Goal: Information Seeking & Learning: Compare options

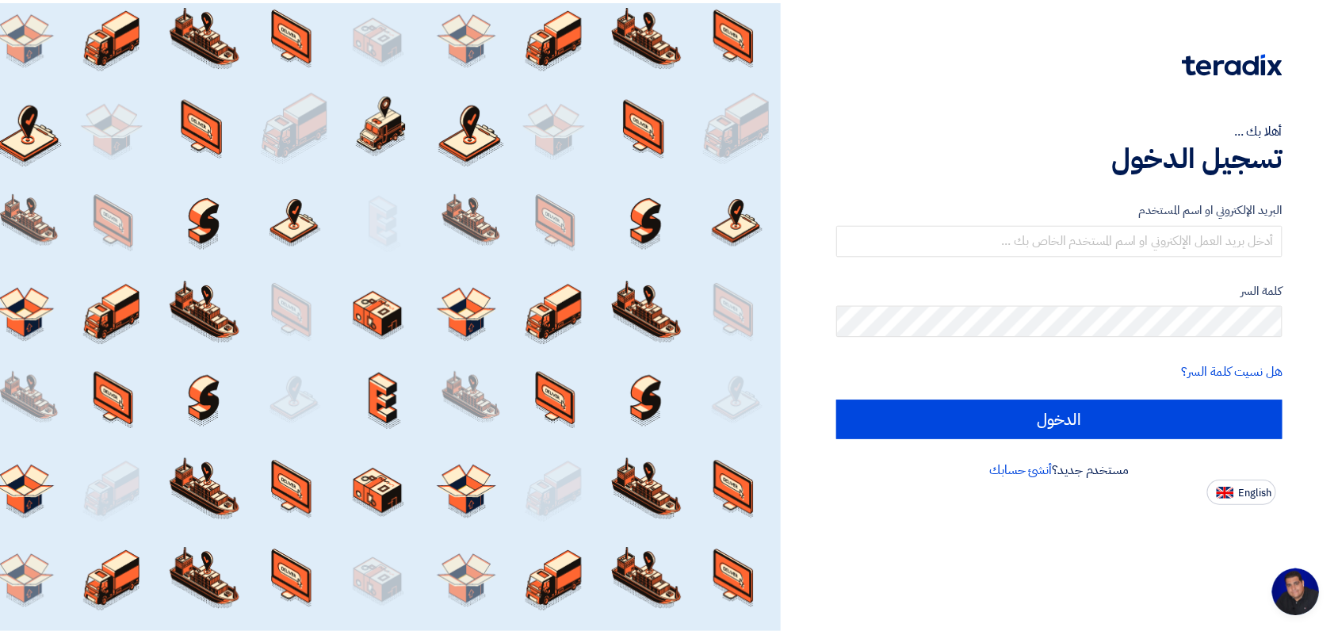
scroll to position [6, 0]
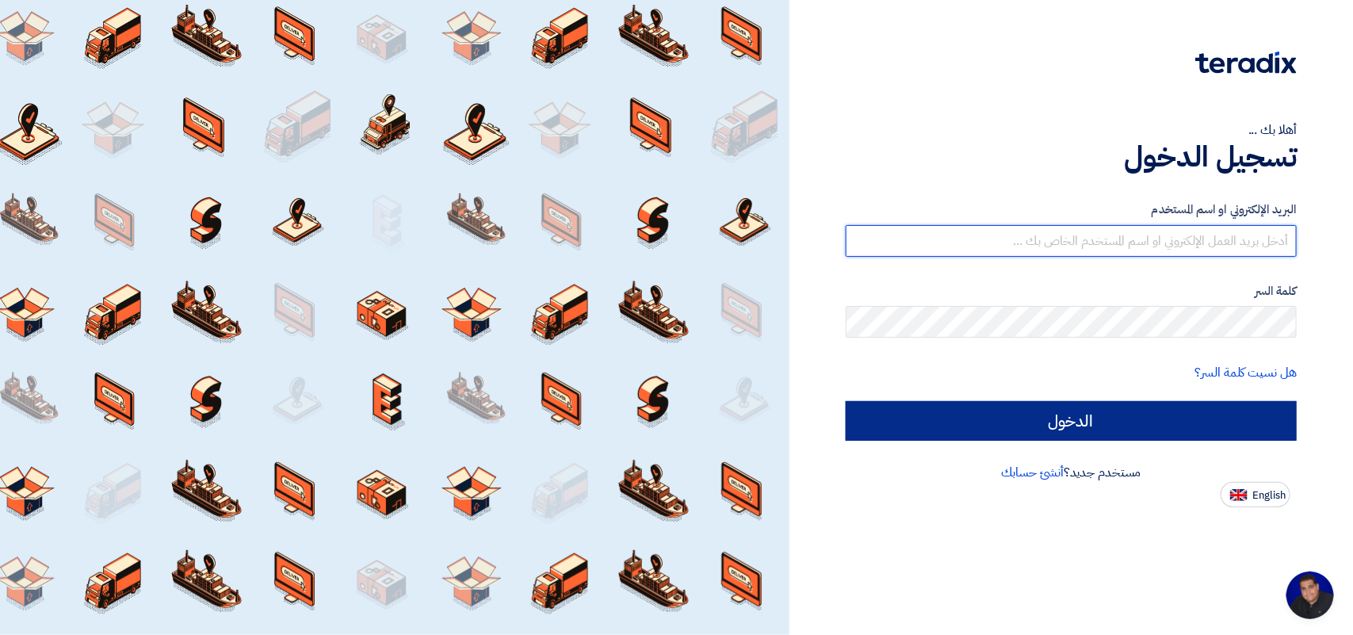
type input "yasir@nabatat.com.sa"
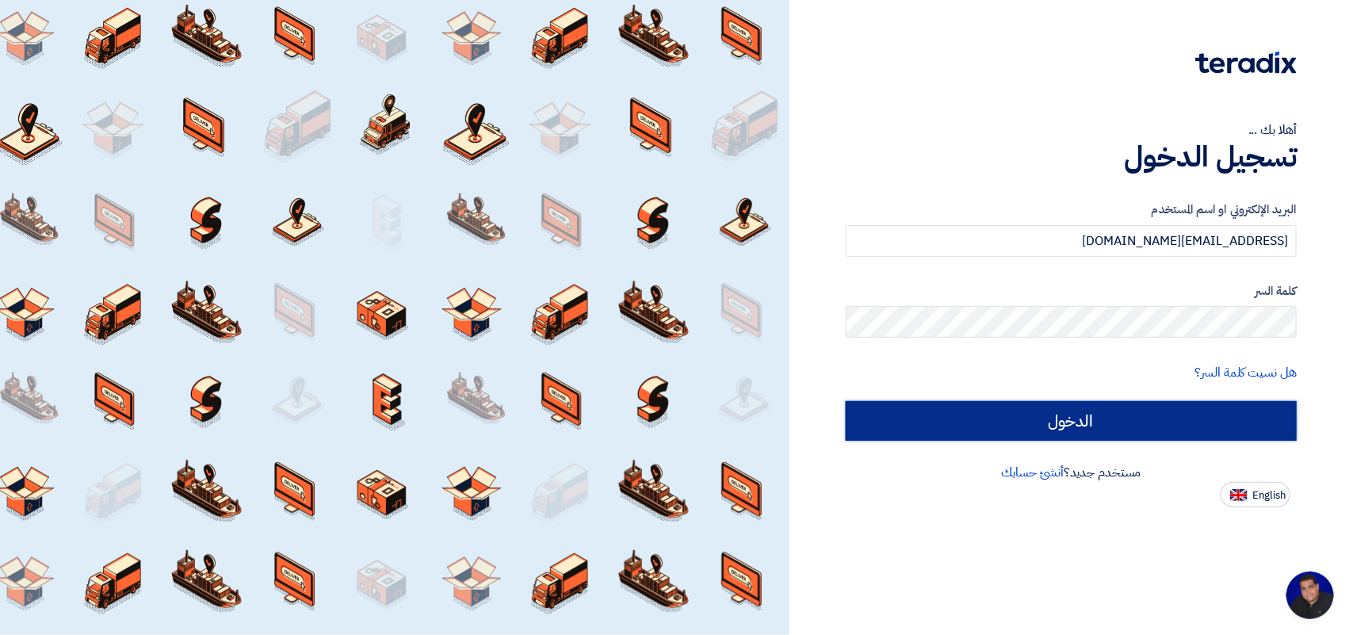
click at [1115, 422] on input "الدخول" at bounding box center [1071, 421] width 451 height 40
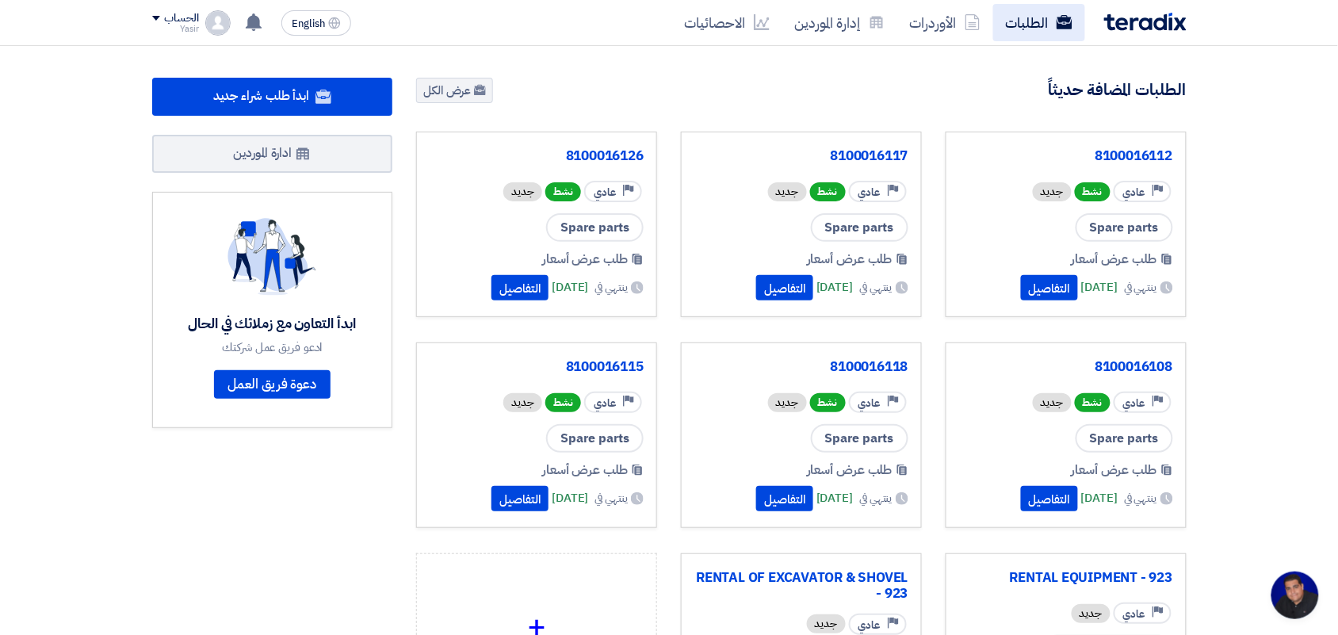
click at [1019, 29] on link "الطلبات" at bounding box center [1039, 22] width 92 height 37
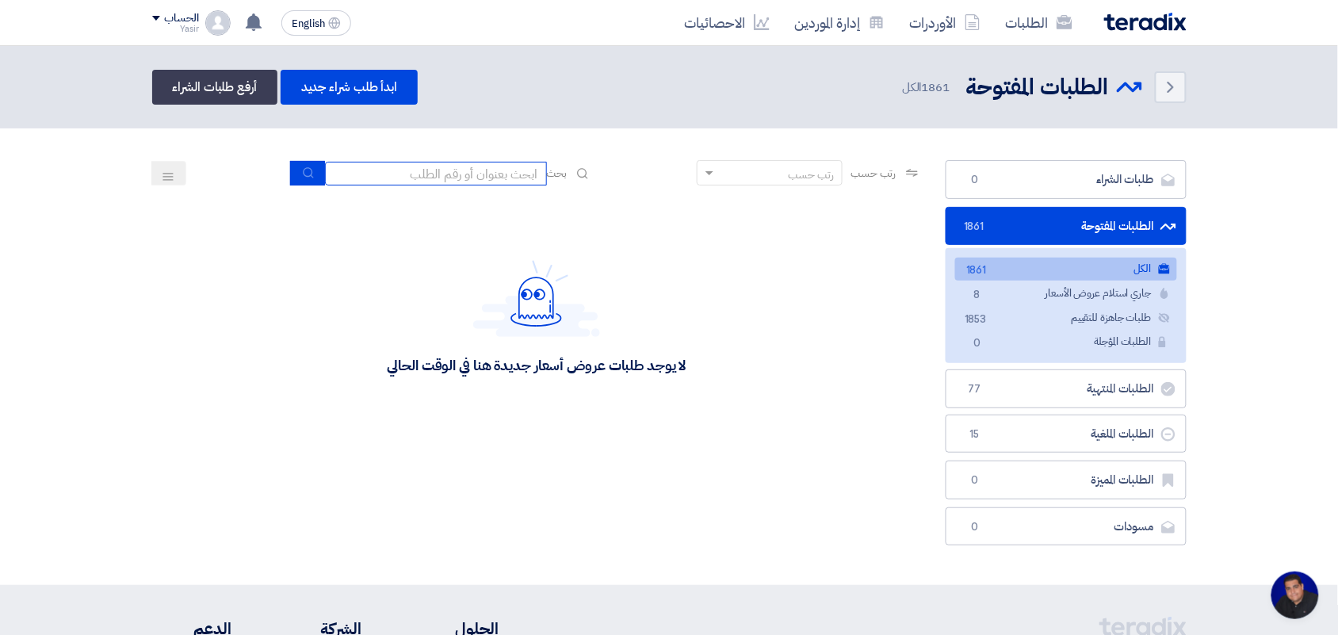
click at [432, 170] on input at bounding box center [436, 174] width 222 height 24
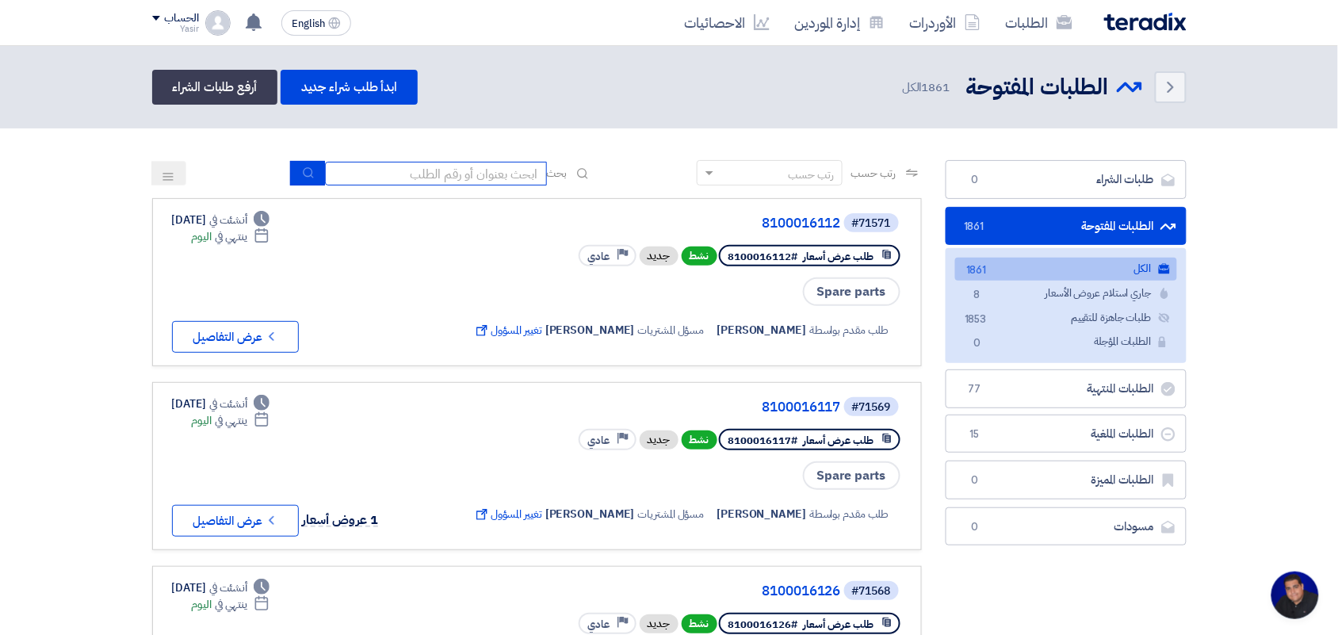
type input "new"
click at [309, 160] on div "رتب حسب رتب حسب بحث new" at bounding box center [537, 179] width 770 height 38
click at [307, 166] on icon "submit" at bounding box center [308, 172] width 13 height 13
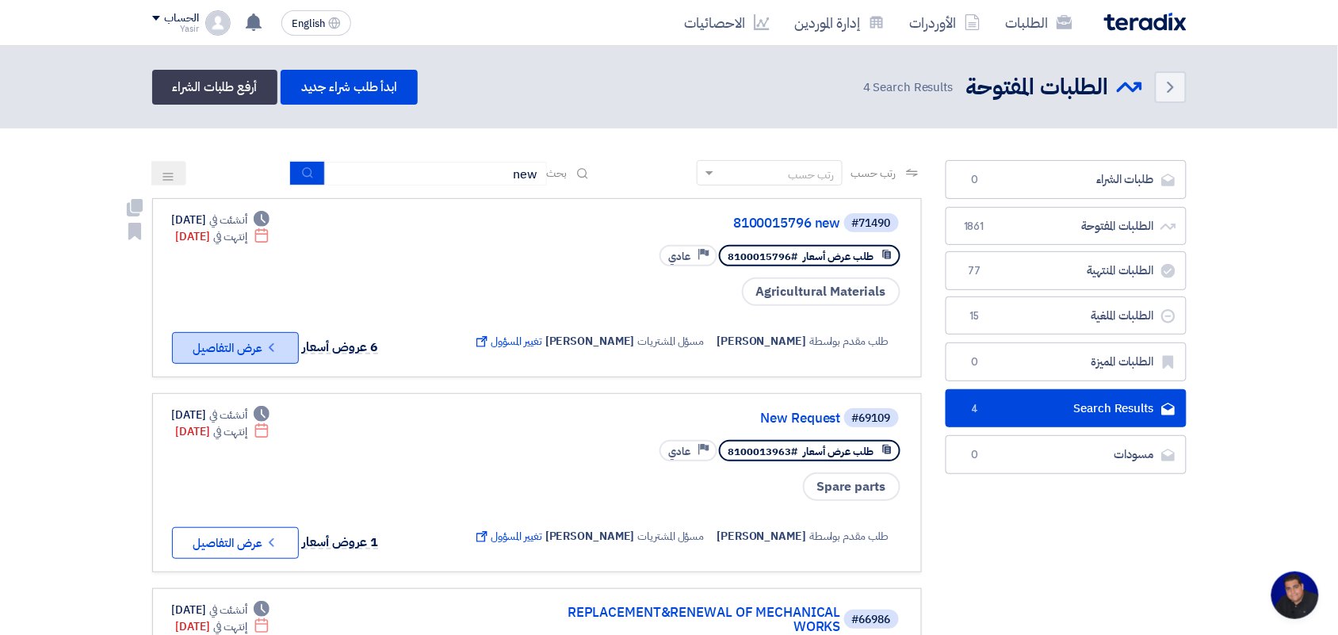
click at [255, 332] on button "Check details عرض التفاصيل" at bounding box center [235, 348] width 127 height 32
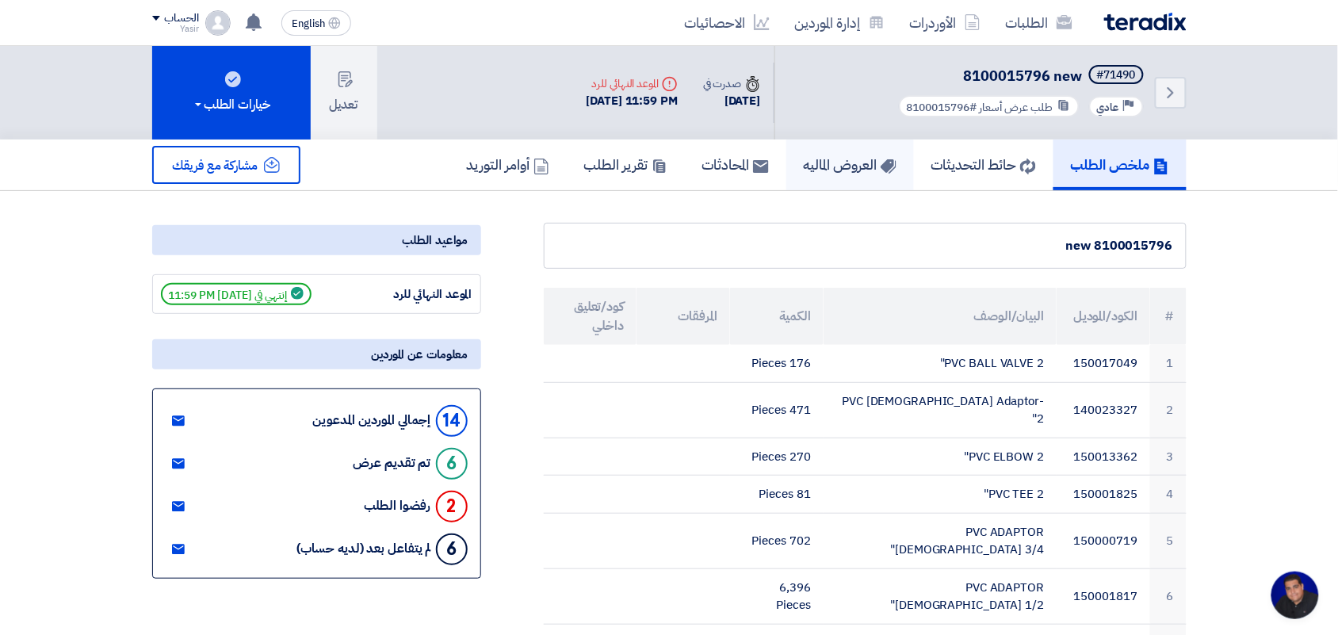
click at [818, 165] on h5 "العروض الماليه" at bounding box center [850, 164] width 93 height 18
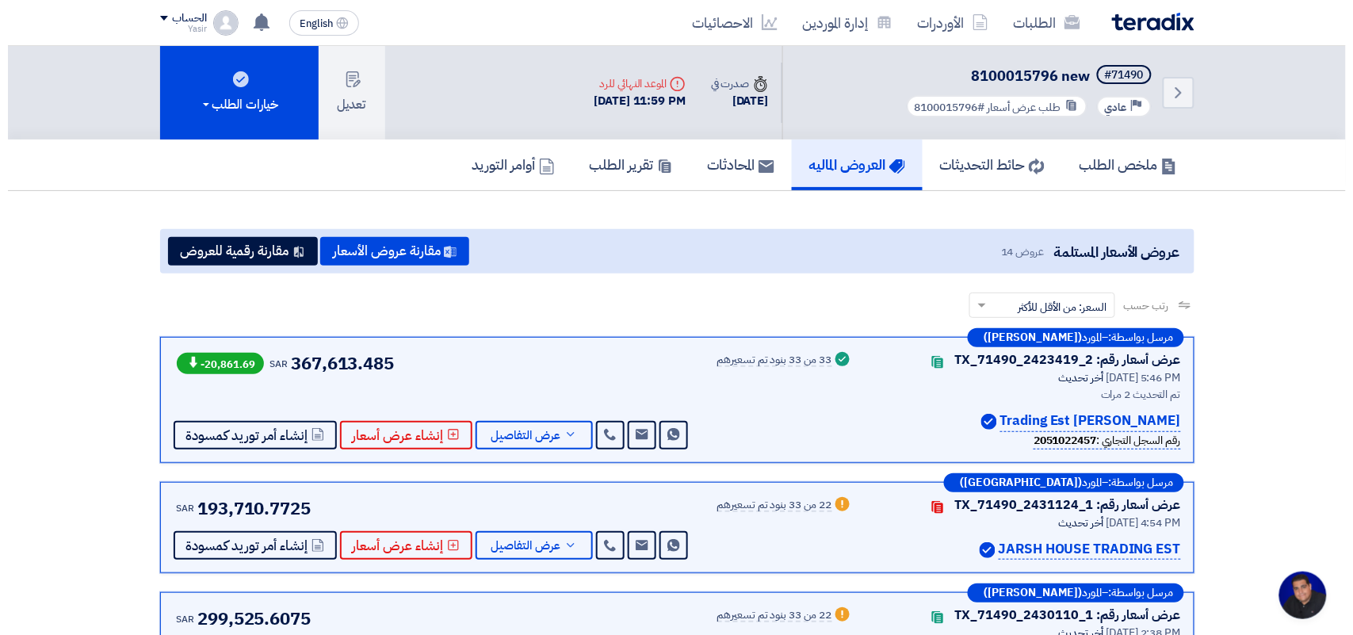
scroll to position [99, 0]
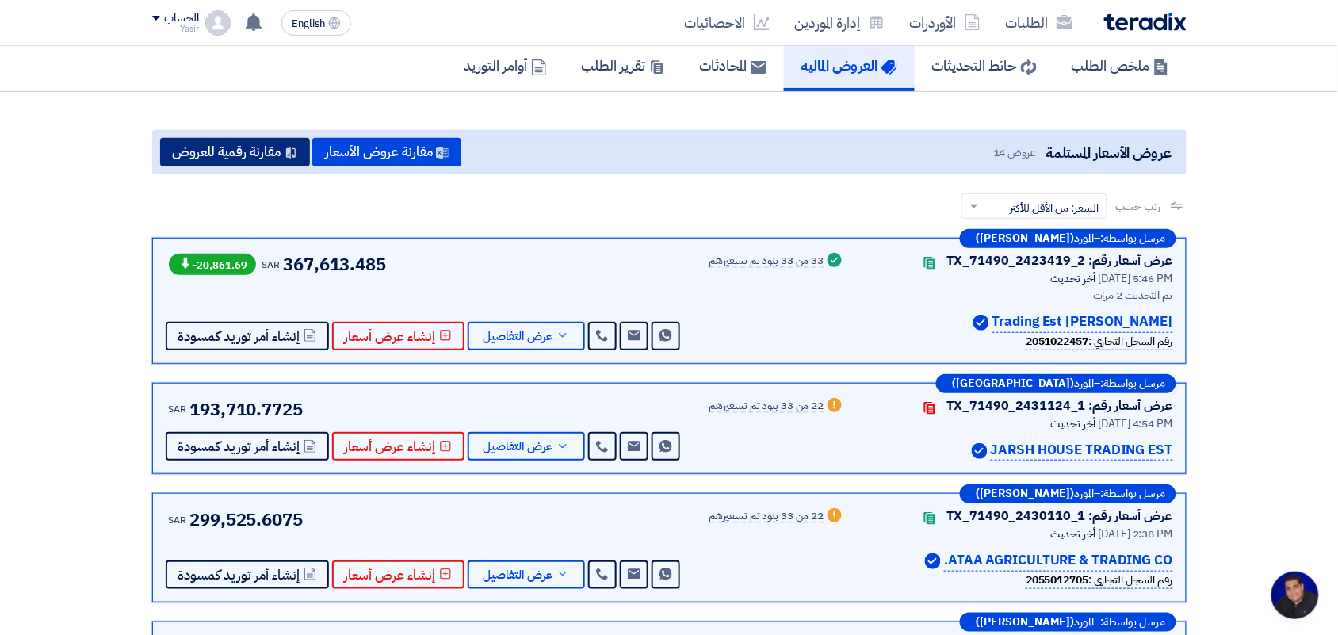
click at [246, 147] on button "مقارنة رقمية للعروض" at bounding box center [235, 152] width 150 height 29
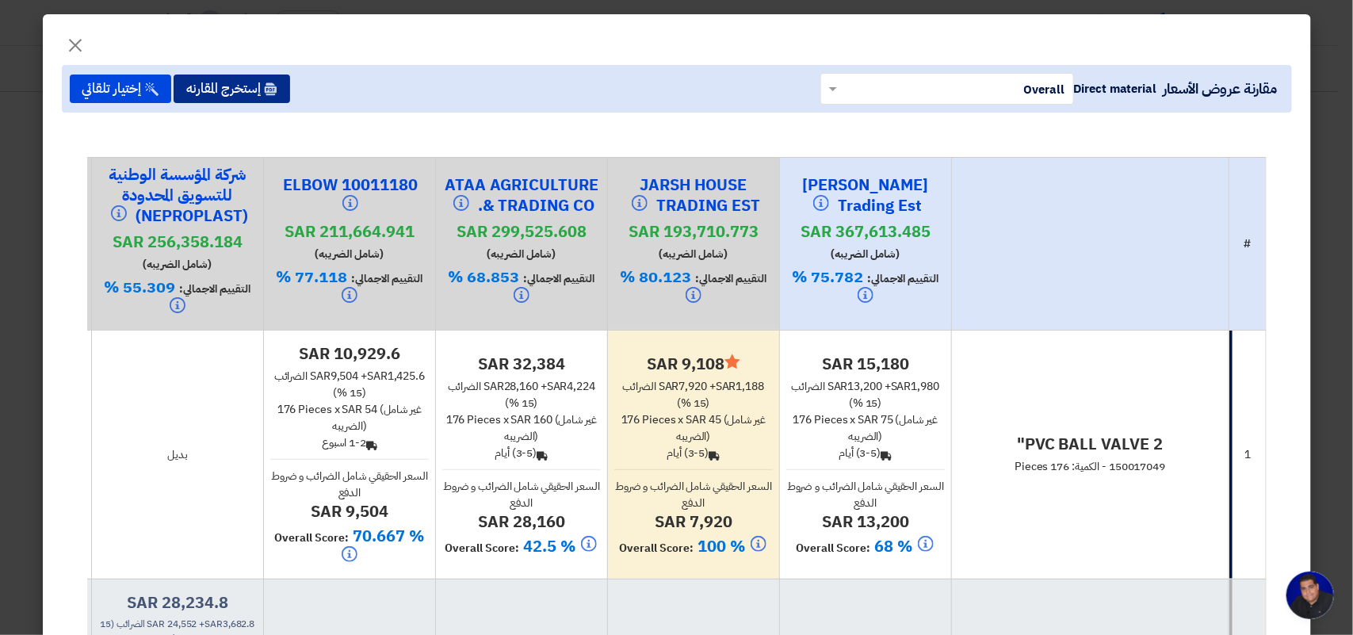
click at [220, 87] on button "إستخرج المقارنه" at bounding box center [232, 88] width 117 height 29
click at [223, 86] on button "إستخرج المقارنه" at bounding box center [232, 88] width 117 height 29
click at [227, 87] on button "إستخرج المقارنه" at bounding box center [232, 88] width 117 height 29
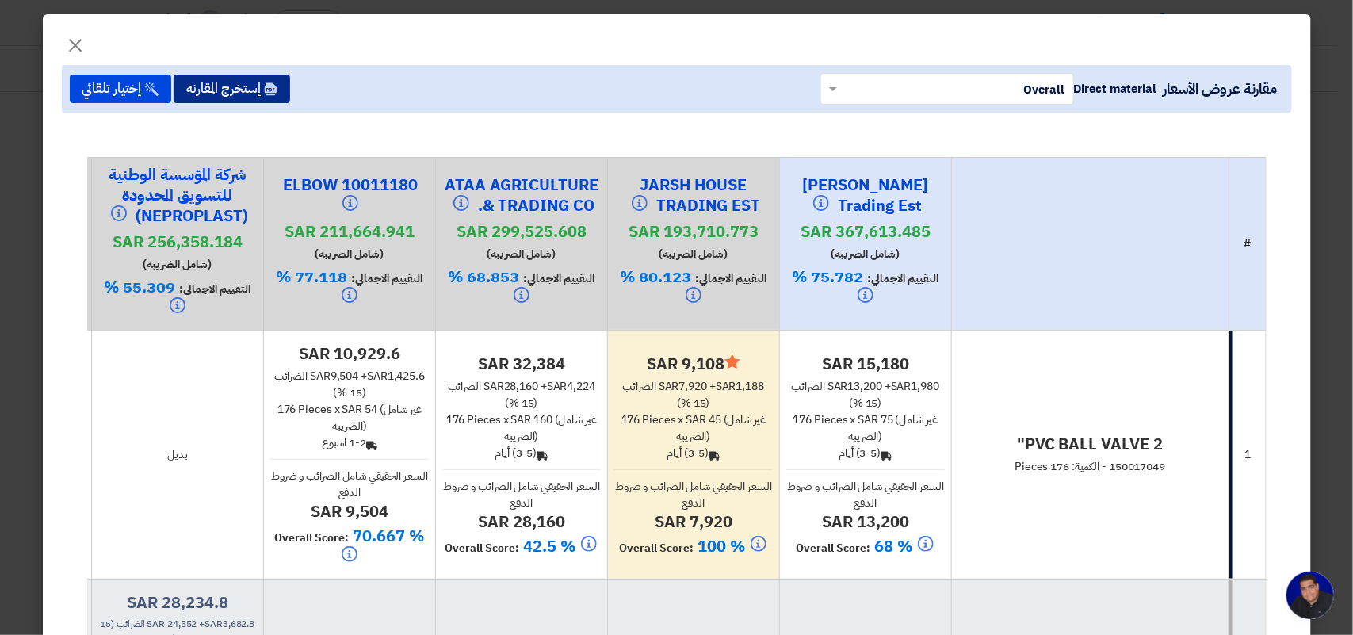
click at [256, 84] on button "إستخرج المقارنه" at bounding box center [232, 88] width 117 height 29
click at [238, 82] on button "إستخرج المقارنه" at bounding box center [232, 88] width 117 height 29
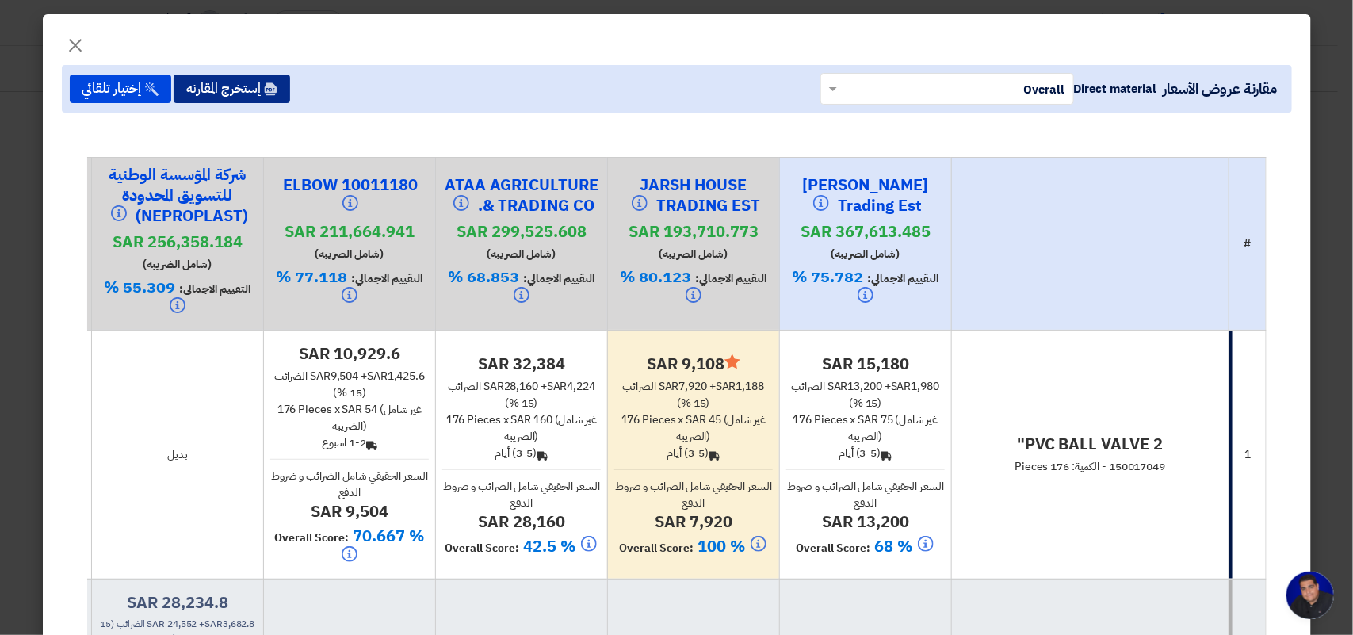
click at [238, 83] on button "إستخرج المقارنه" at bounding box center [232, 88] width 117 height 29
click at [323, 107] on div "مقارنة عروض الأسعار Direct material × Overall × إستخرج المقارنه إختيار تلقائي" at bounding box center [677, 89] width 1230 height 48
click at [240, 90] on button "إستخرج المقارنه" at bounding box center [232, 88] width 117 height 29
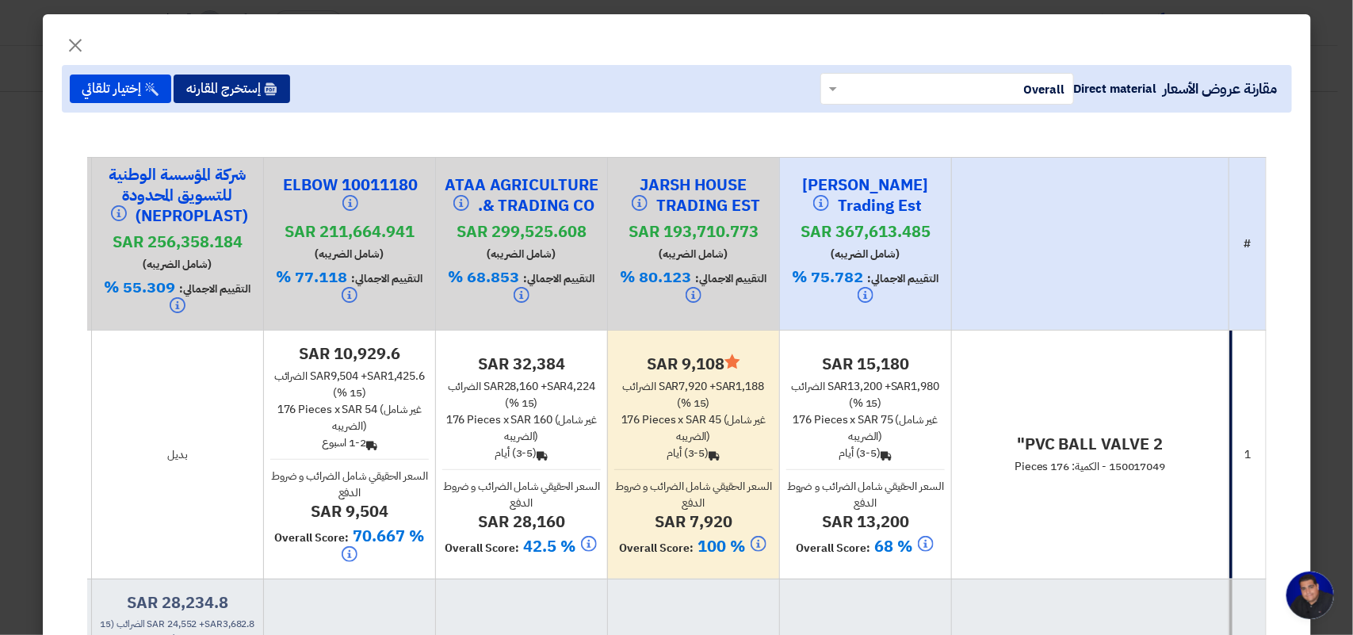
click at [240, 90] on button "إستخرج المقارنه" at bounding box center [232, 88] width 117 height 29
click at [254, 90] on button "إستخرج المقارنه" at bounding box center [232, 88] width 117 height 29
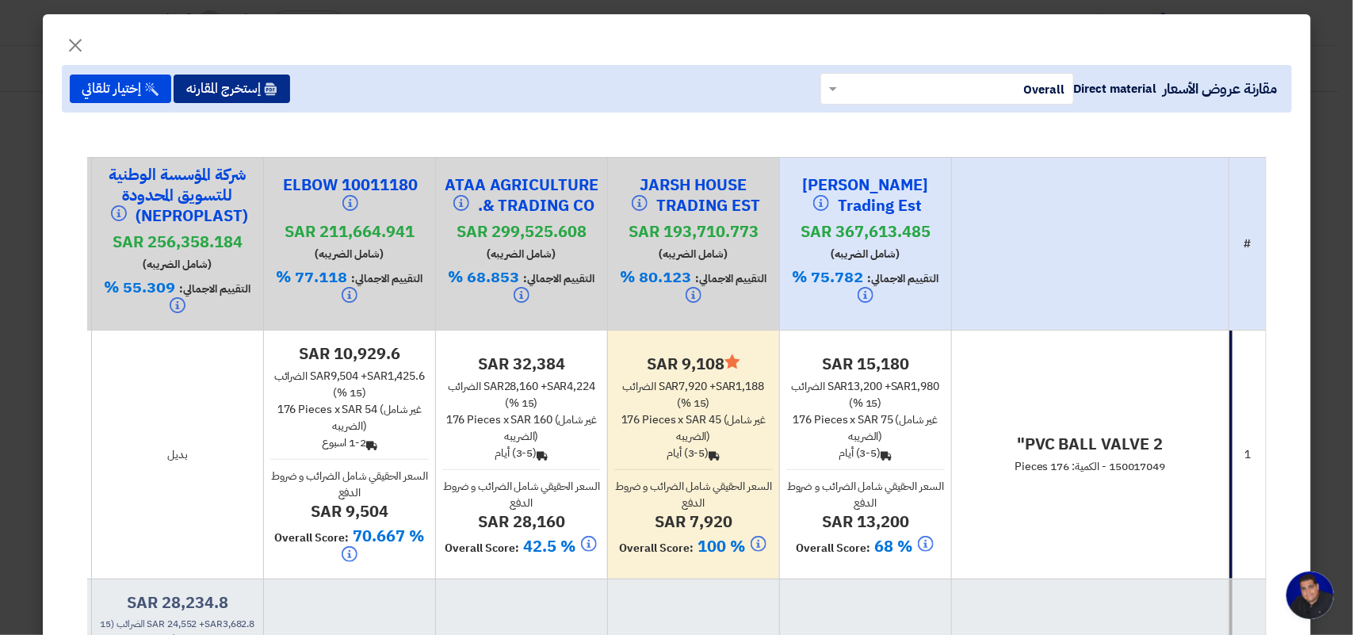
click at [254, 90] on button "إستخرج المقارنه" at bounding box center [232, 88] width 117 height 29
click at [220, 100] on button "إستخرج المقارنه" at bounding box center [232, 88] width 117 height 29
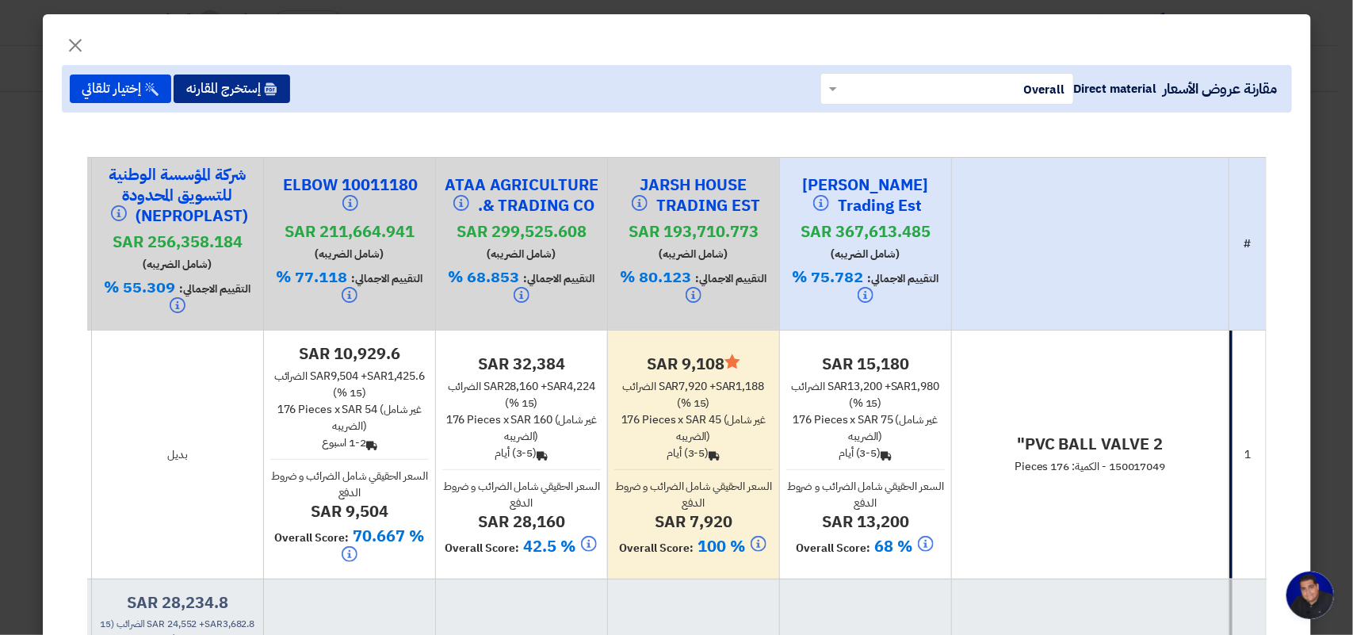
click at [220, 100] on button "إستخرج المقارنه" at bounding box center [232, 88] width 117 height 29
click at [243, 76] on button "إستخرج المقارنه" at bounding box center [232, 88] width 117 height 29
click at [244, 77] on button "إستخرج المقارنه" at bounding box center [232, 88] width 117 height 29
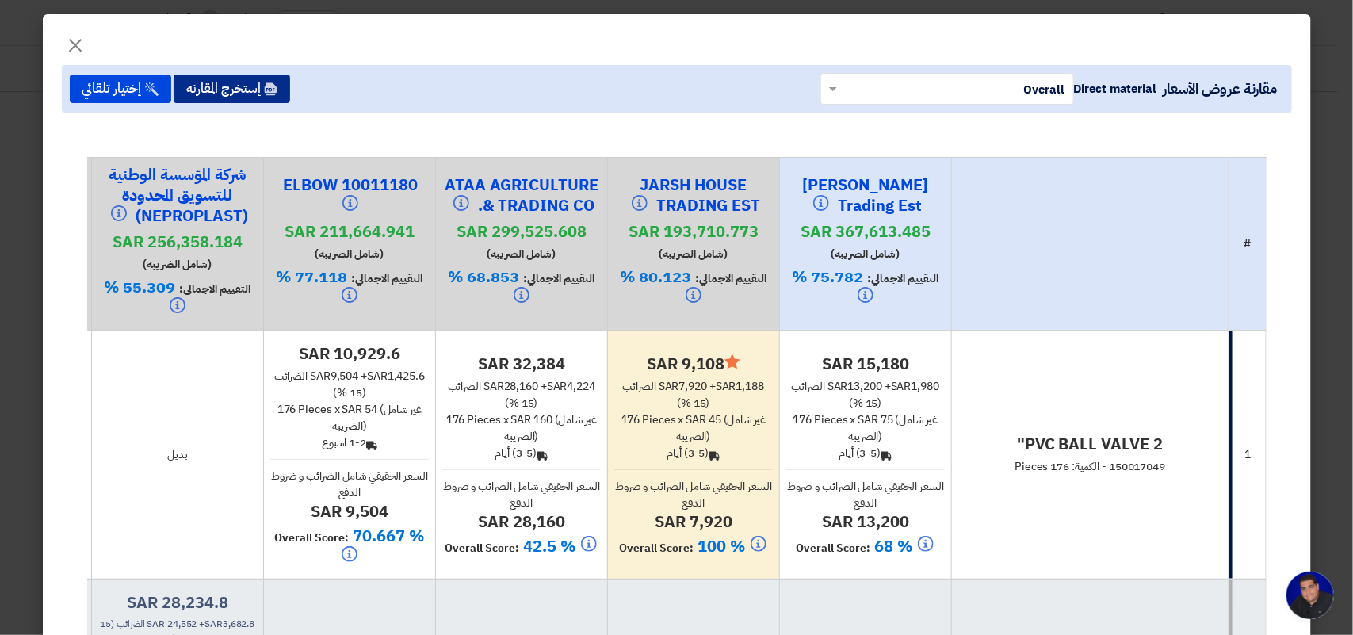
click at [244, 77] on button "إستخرج المقارنه" at bounding box center [232, 88] width 117 height 29
click at [247, 86] on button "إستخرج المقارنه" at bounding box center [232, 88] width 117 height 29
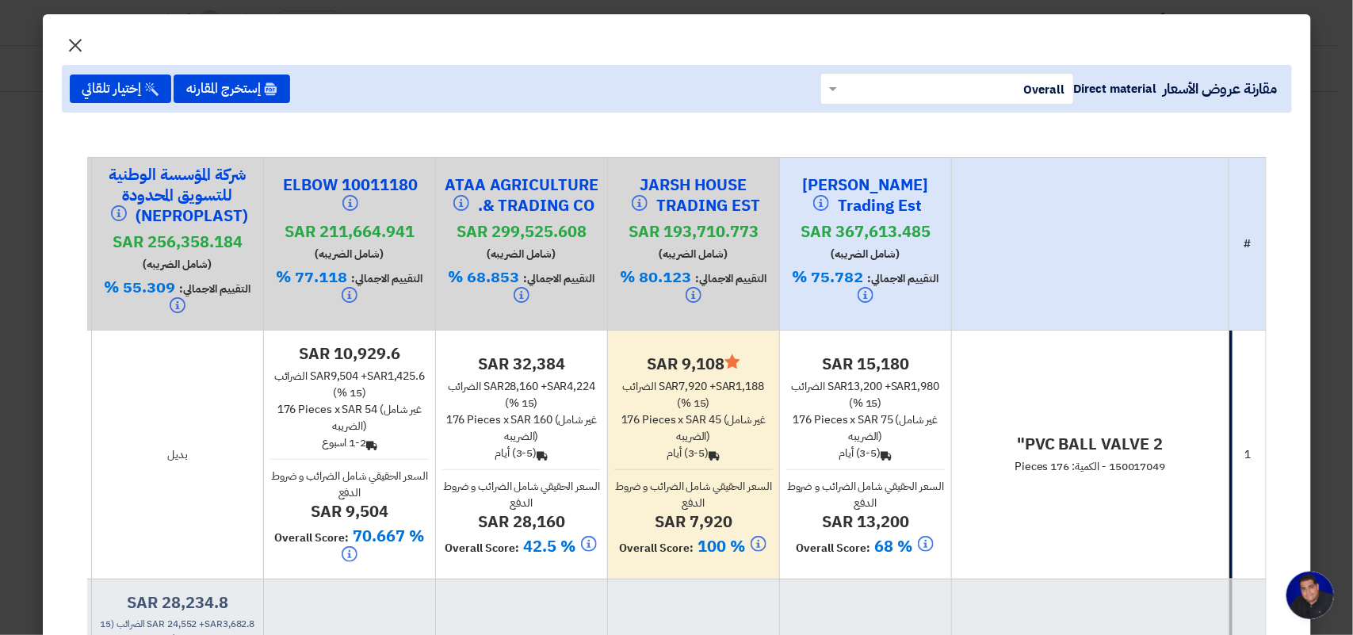
click at [80, 46] on span "×" at bounding box center [76, 45] width 19 height 48
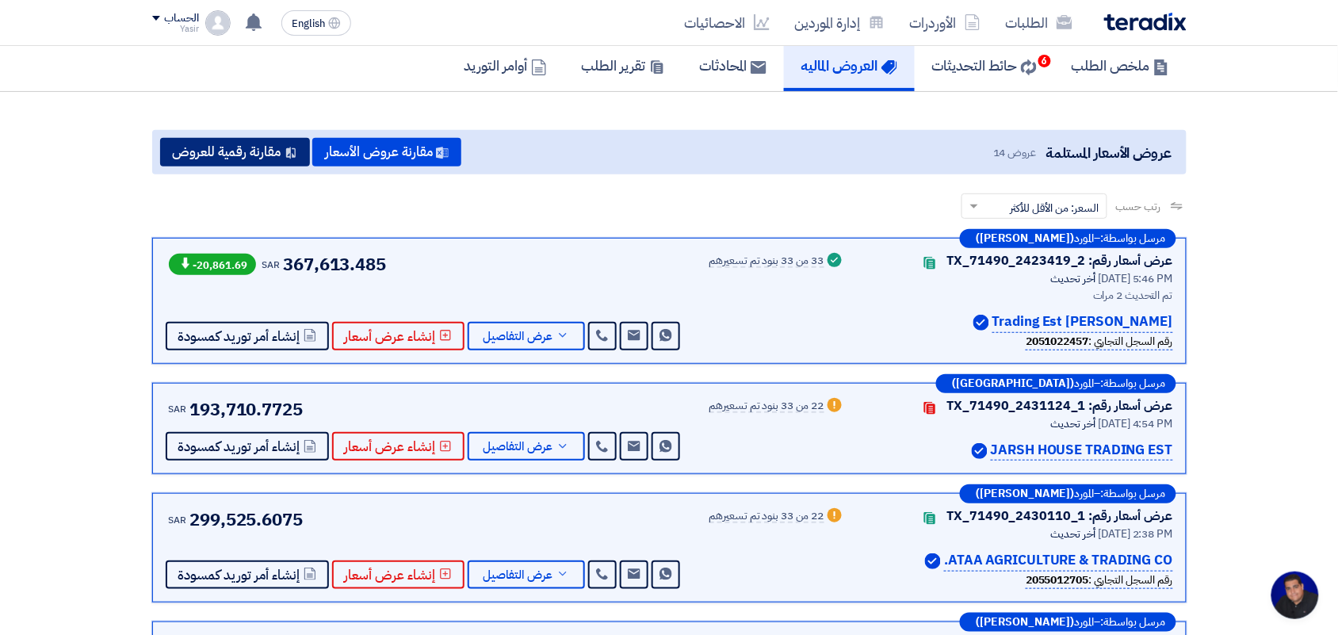
click at [267, 148] on button "مقارنة رقمية للعروض" at bounding box center [235, 152] width 150 height 29
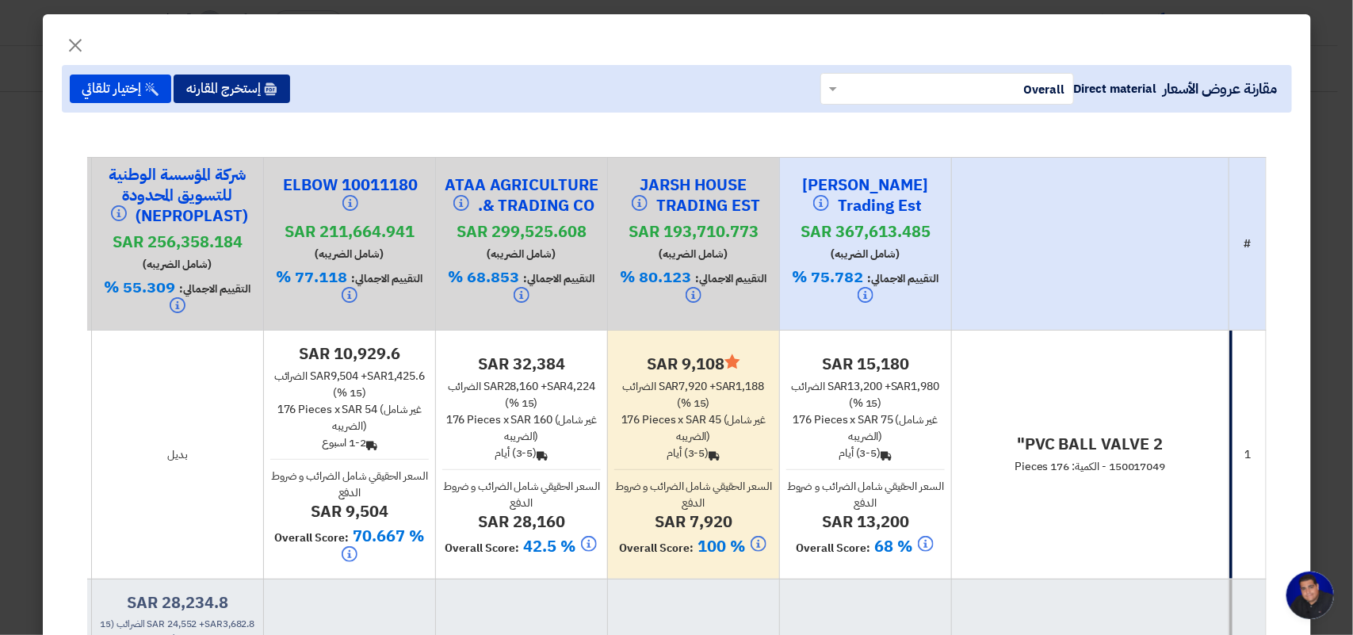
click at [258, 91] on button "إستخرج المقارنه" at bounding box center [232, 88] width 117 height 29
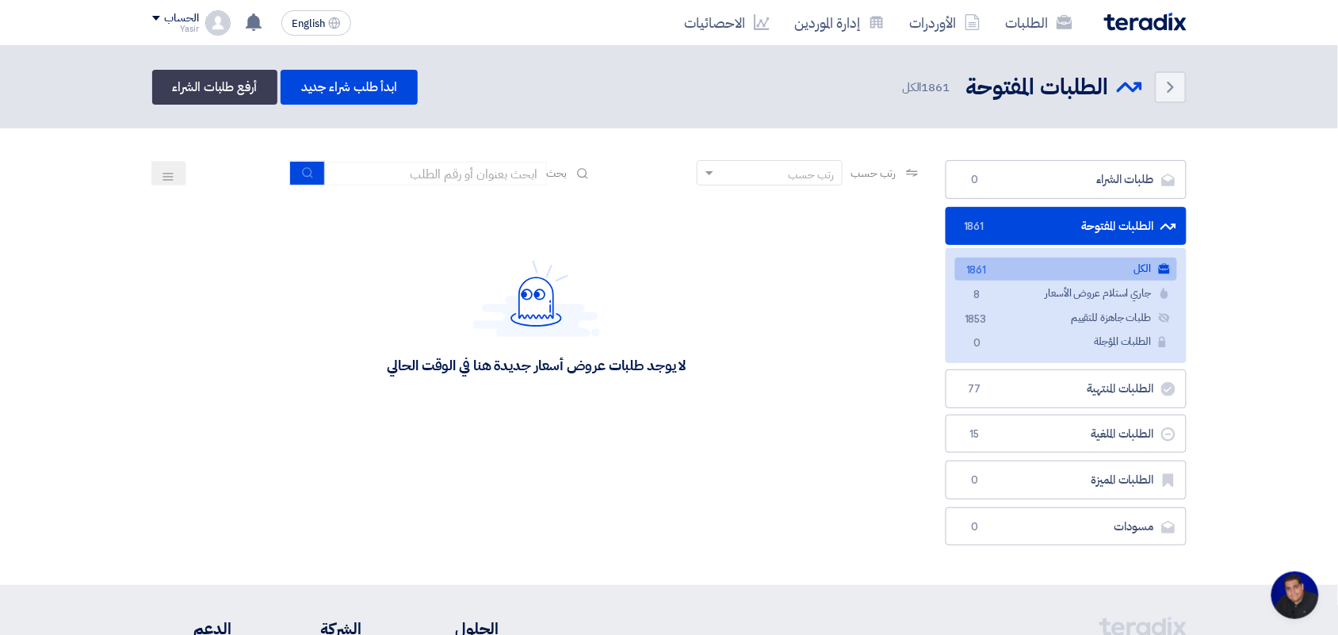
scroll to position [6, 0]
click at [441, 183] on div "رتب حسب رتب حسب بحث" at bounding box center [537, 179] width 770 height 38
click at [441, 181] on input at bounding box center [436, 174] width 222 height 24
type input "new"
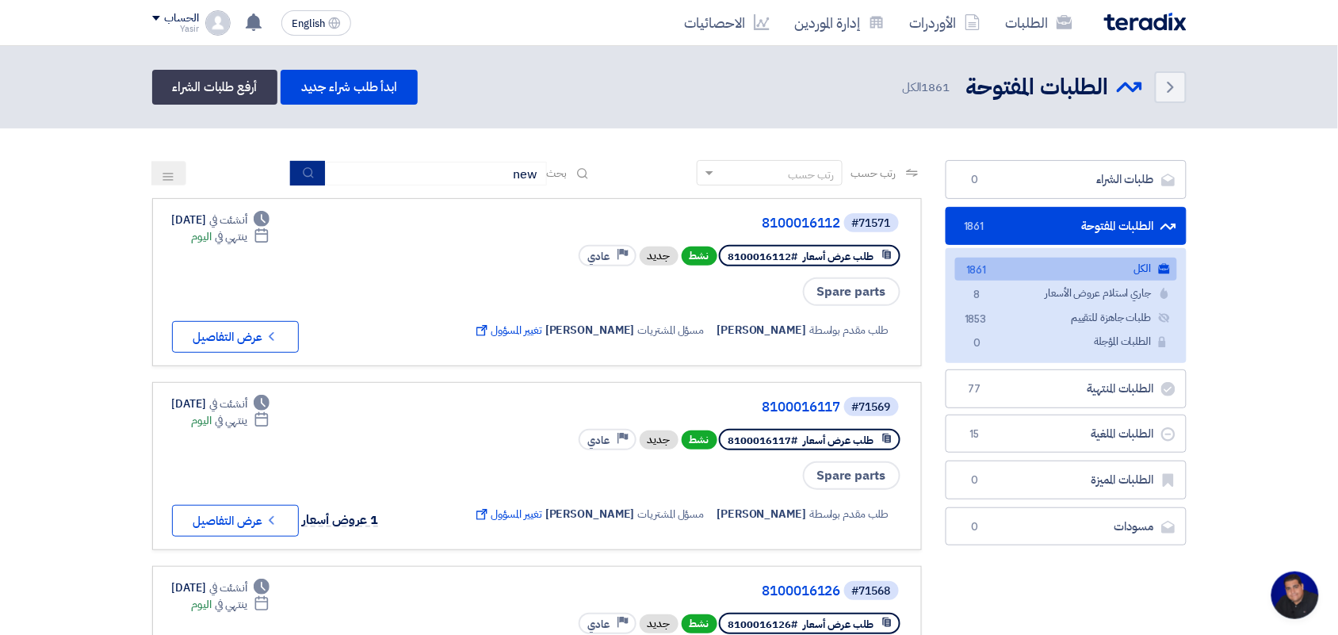
click at [313, 173] on button "submit" at bounding box center [307, 173] width 35 height 25
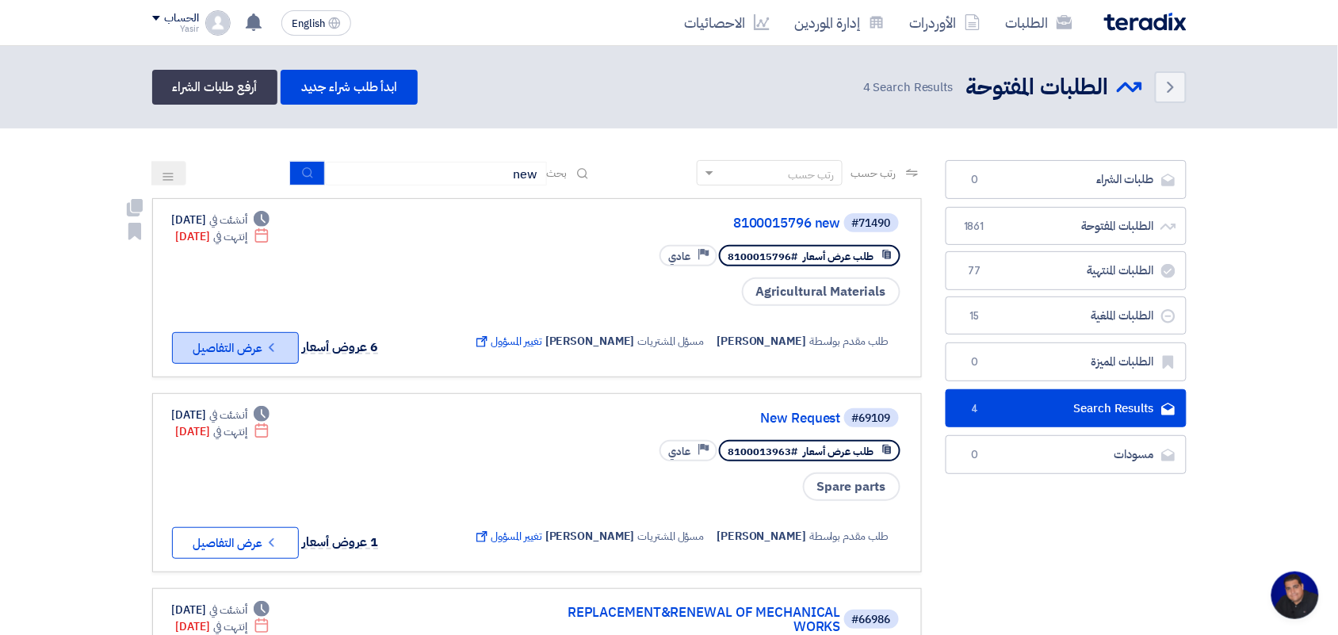
click at [239, 354] on button "Check details عرض التفاصيل" at bounding box center [235, 348] width 127 height 32
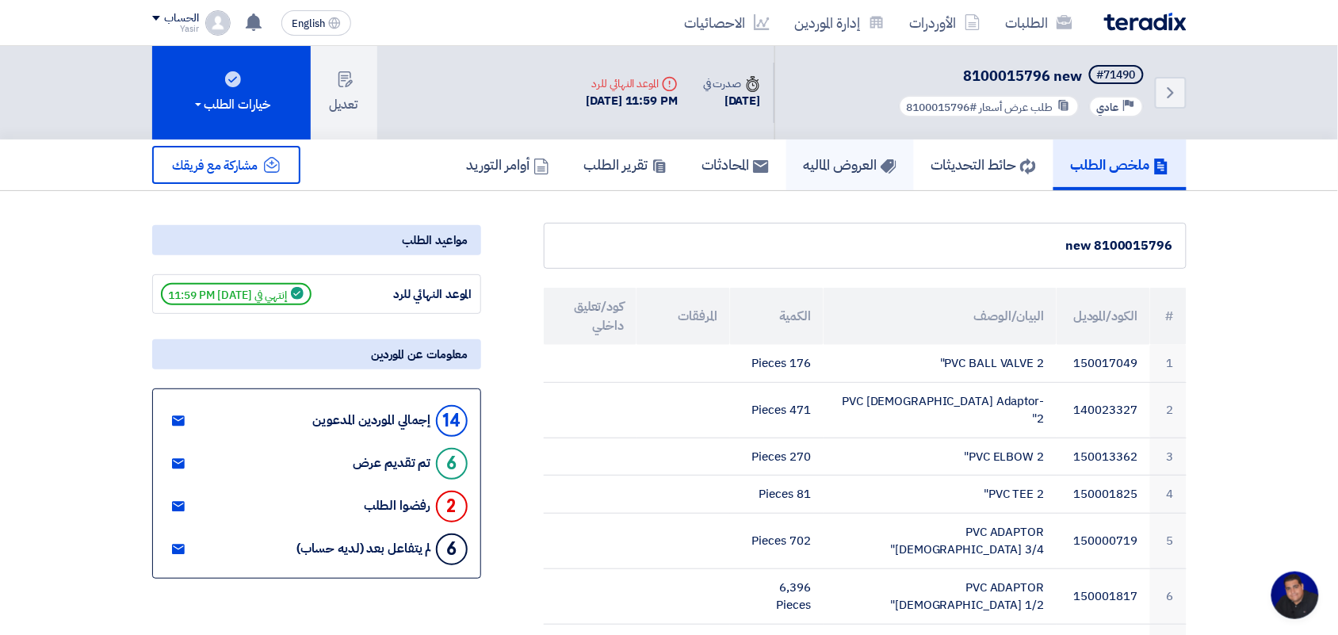
click at [880, 162] on use at bounding box center [888, 166] width 16 height 14
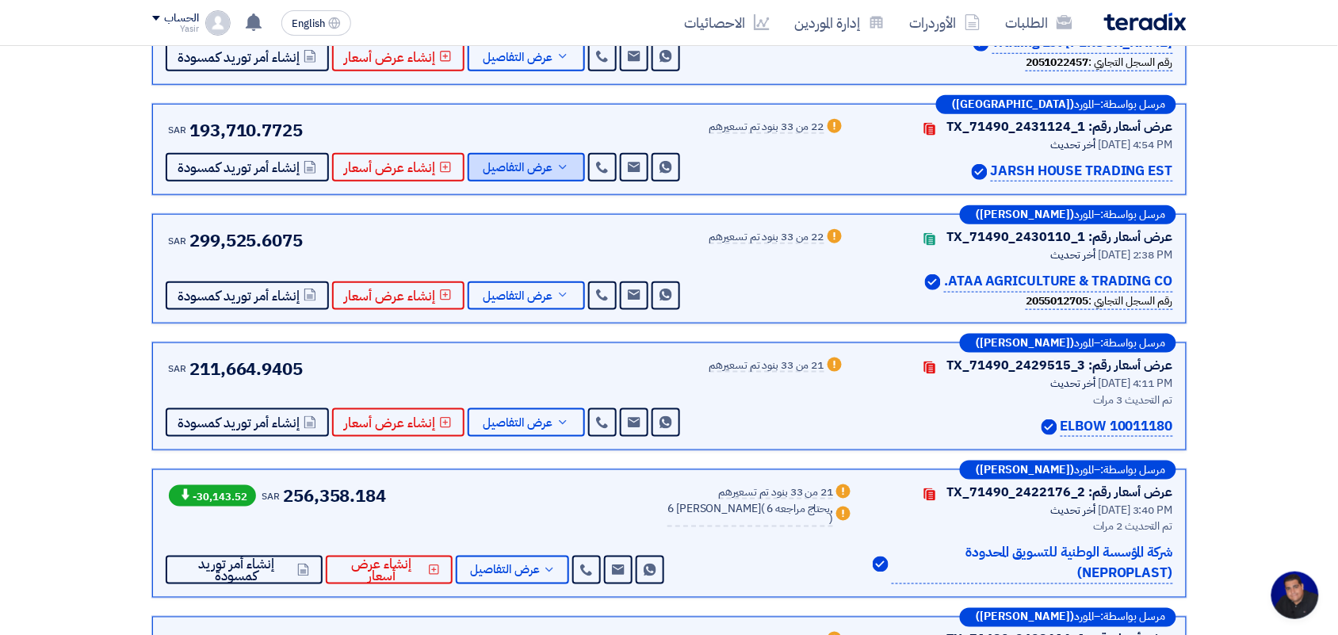
scroll to position [396, 0]
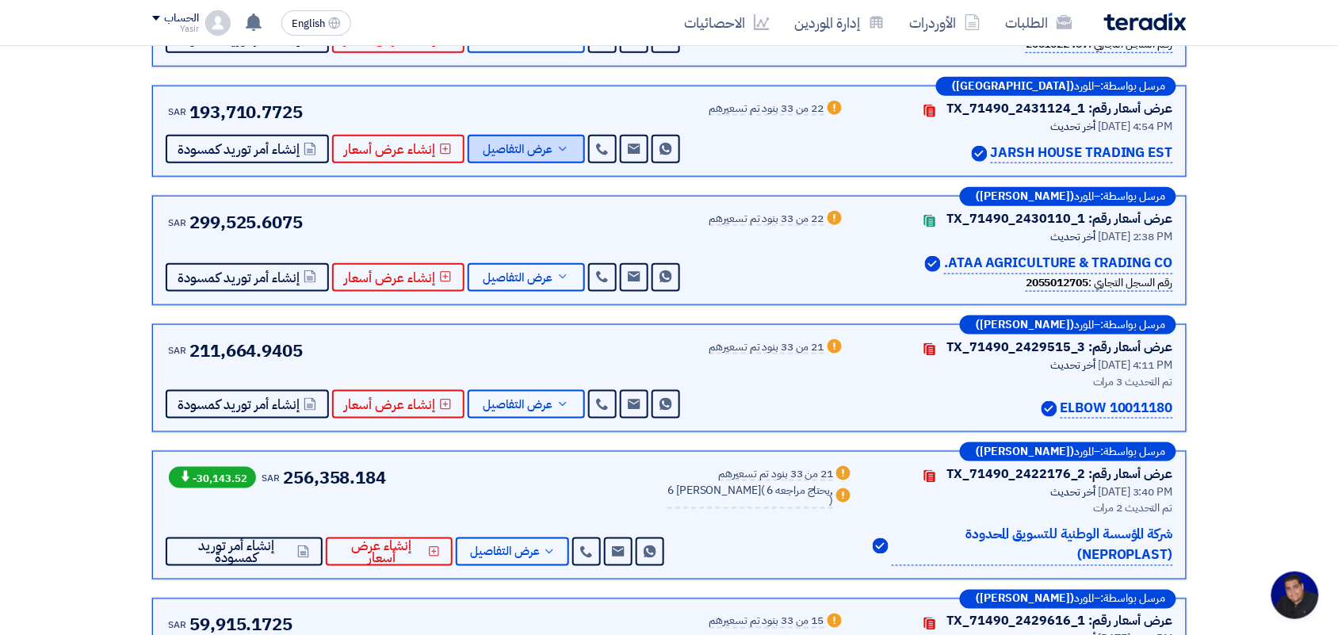
click at [537, 144] on span "عرض التفاصيل" at bounding box center [518, 149] width 70 height 12
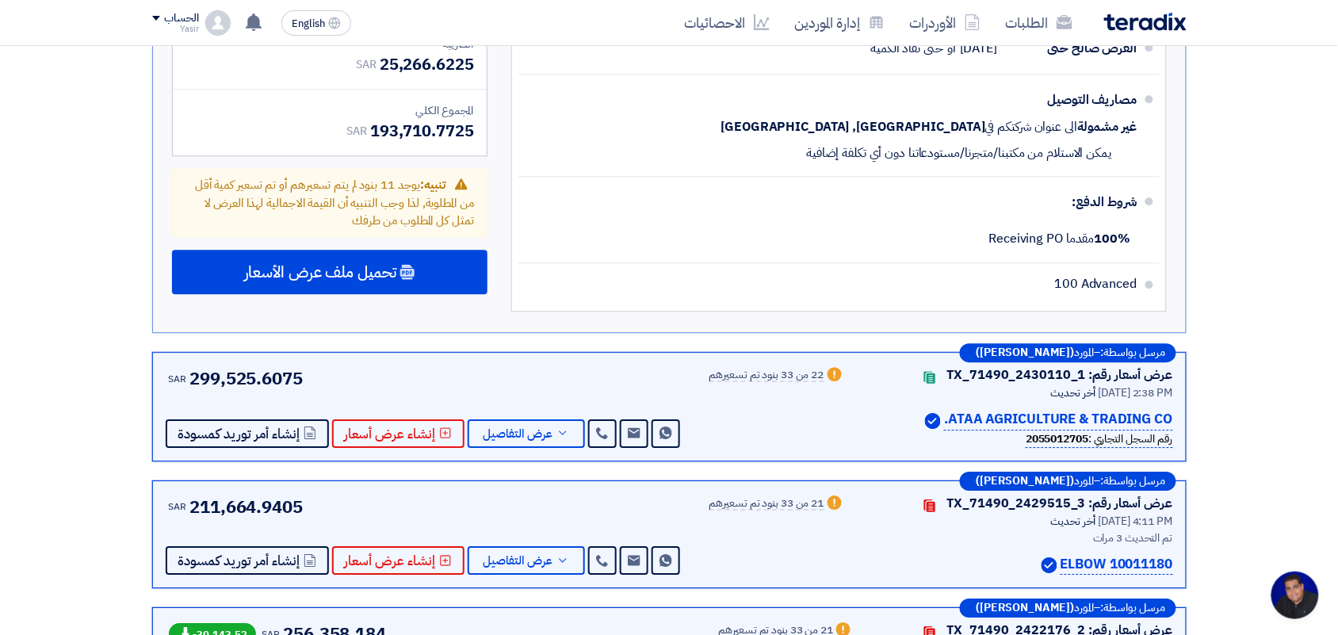
scroll to position [3071, 0]
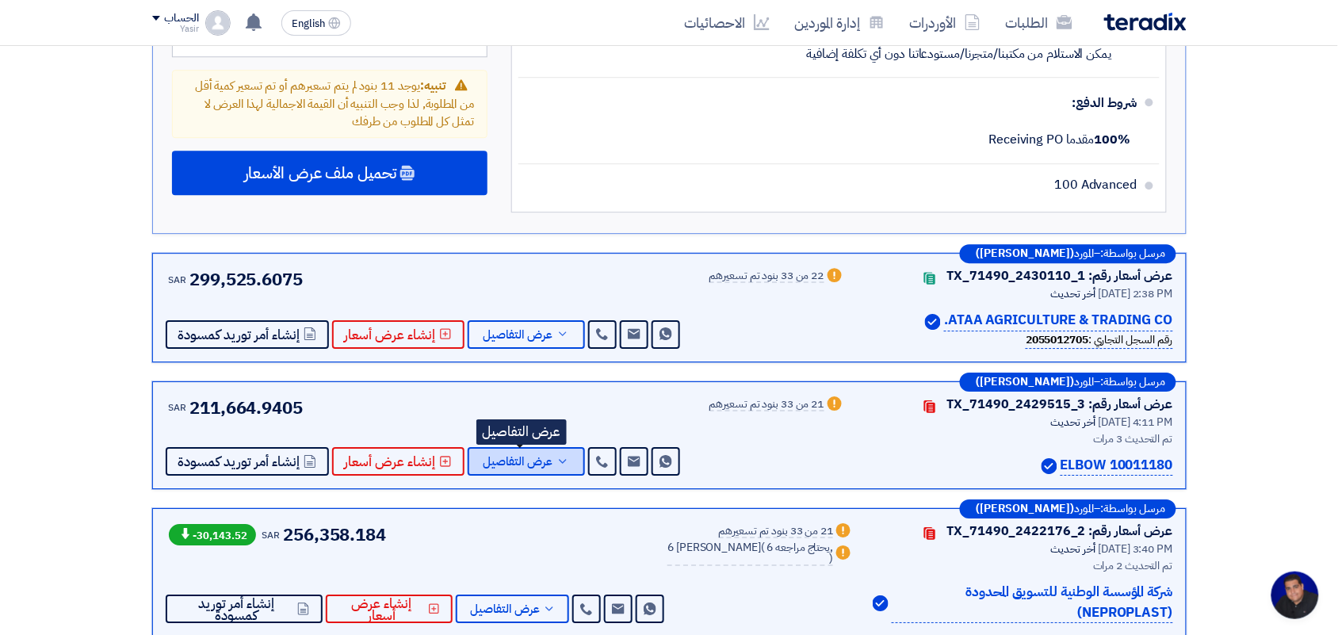
click at [518, 447] on button "عرض التفاصيل" at bounding box center [526, 461] width 117 height 29
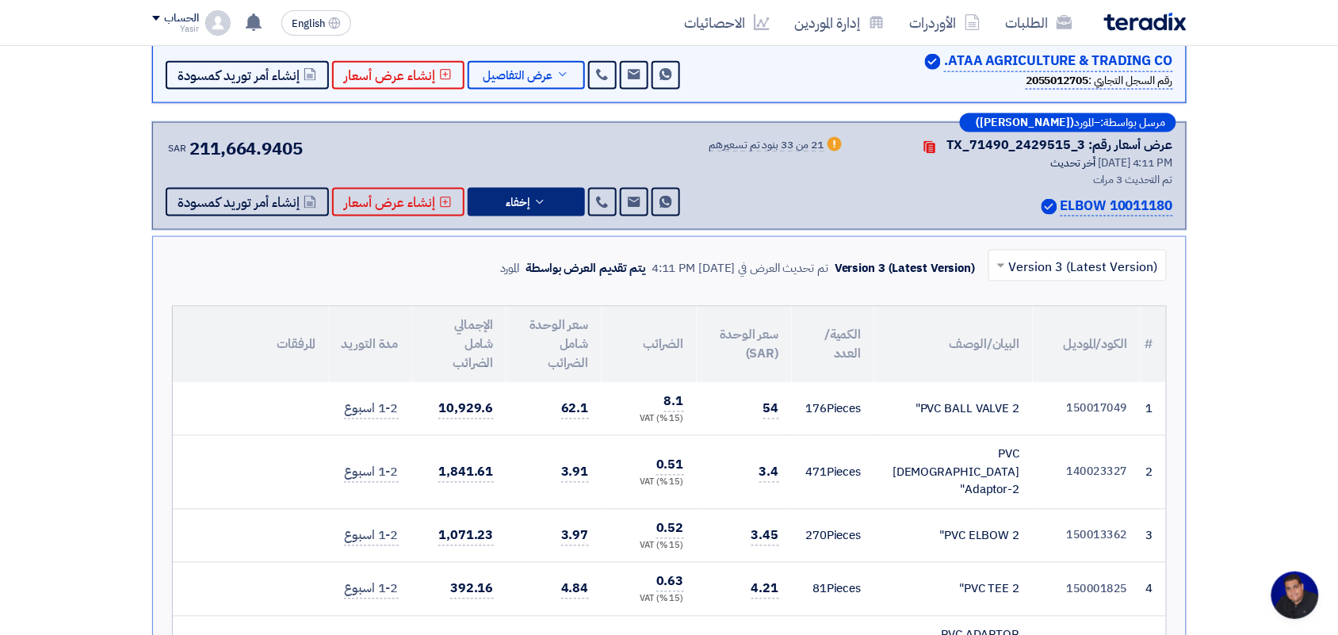
scroll to position [594, 0]
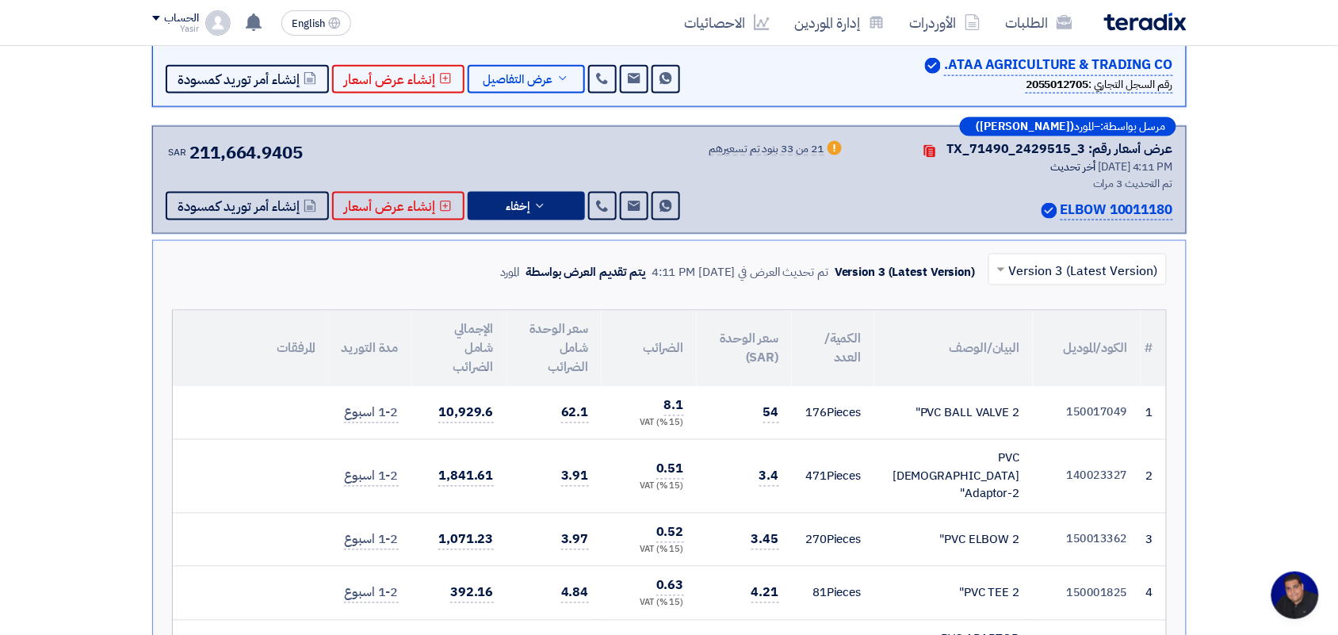
click at [1027, 270] on input "text" at bounding box center [1086, 271] width 147 height 26
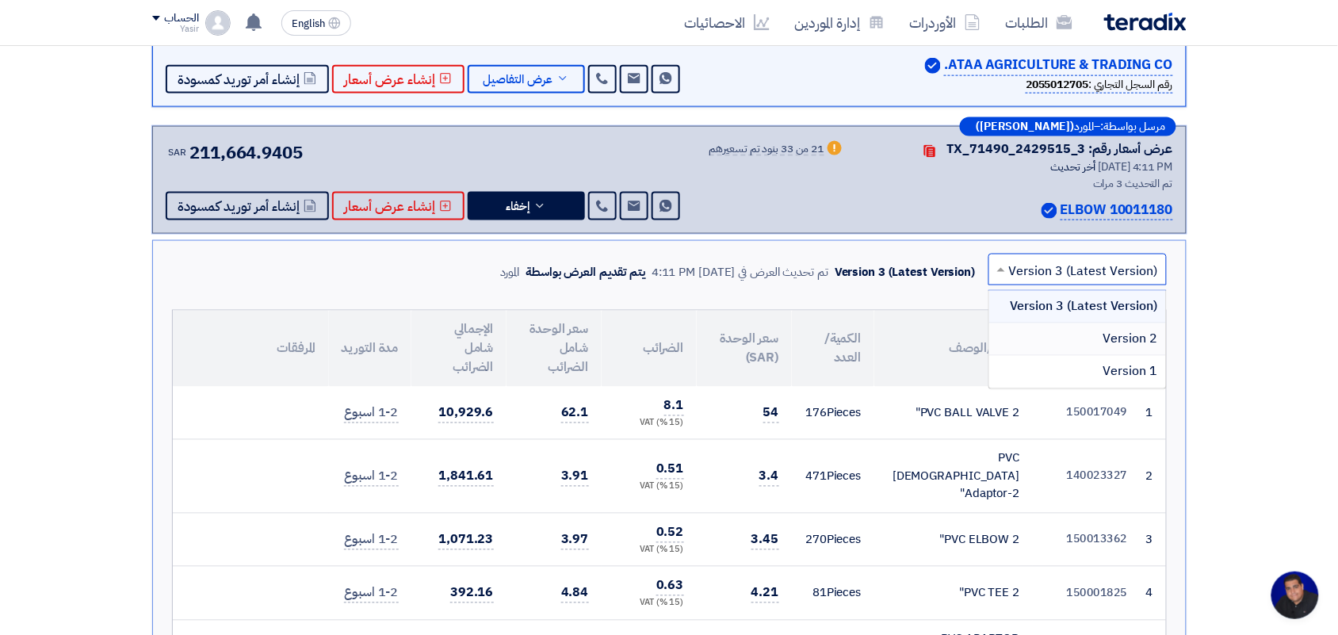
click at [1036, 337] on div "Version 2" at bounding box center [1077, 339] width 177 height 32
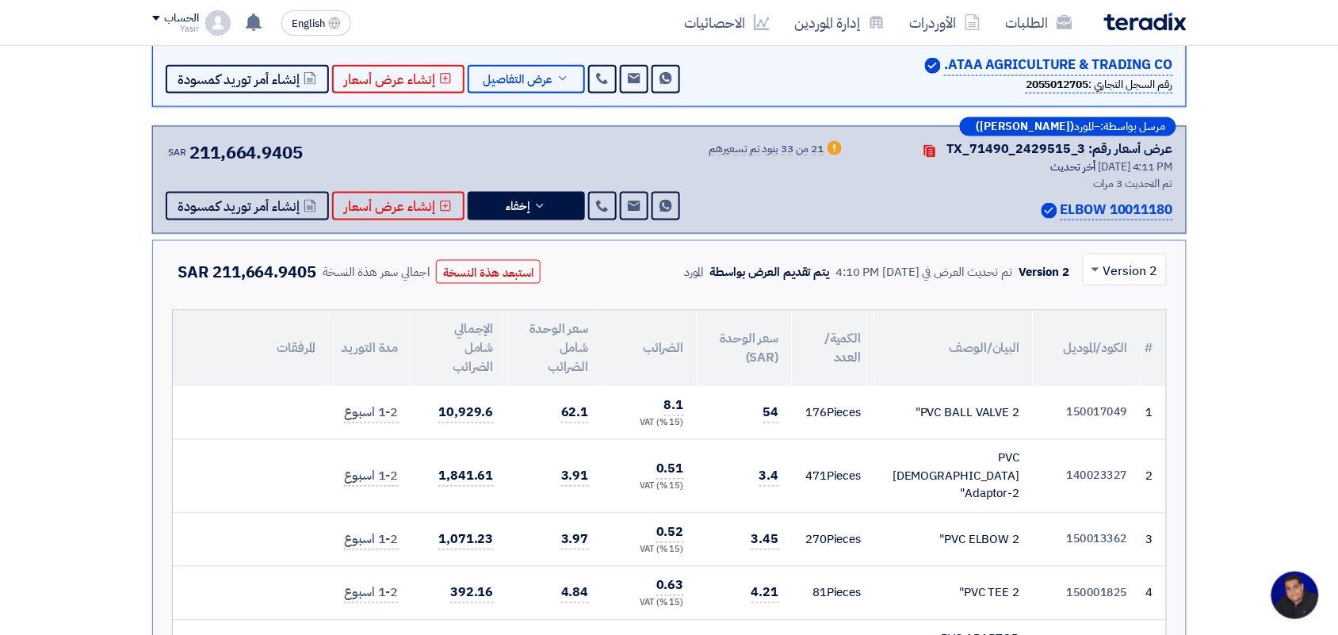
click at [1099, 267] on span at bounding box center [1093, 269] width 20 height 19
click at [1106, 365] on span "Version 1" at bounding box center [1130, 371] width 55 height 19
click at [1094, 272] on span at bounding box center [1095, 271] width 8 height 6
click at [1110, 298] on span "Version 3 (Latest Version)" at bounding box center [1083, 306] width 149 height 19
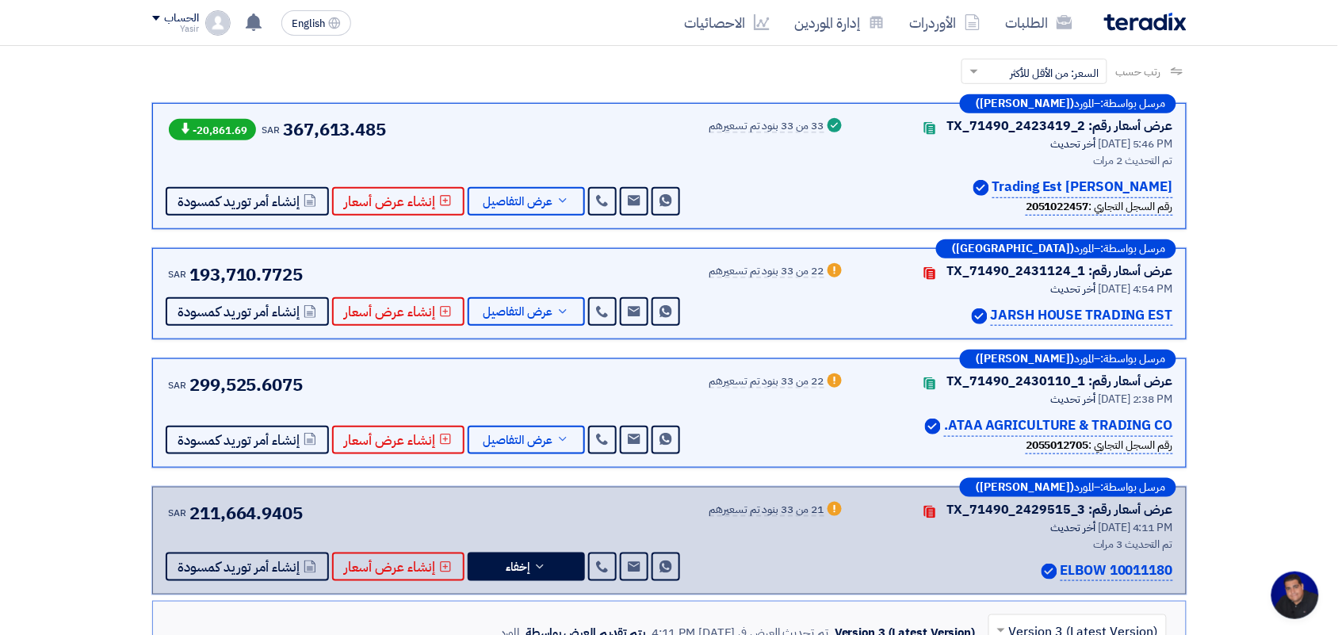
scroll to position [198, 0]
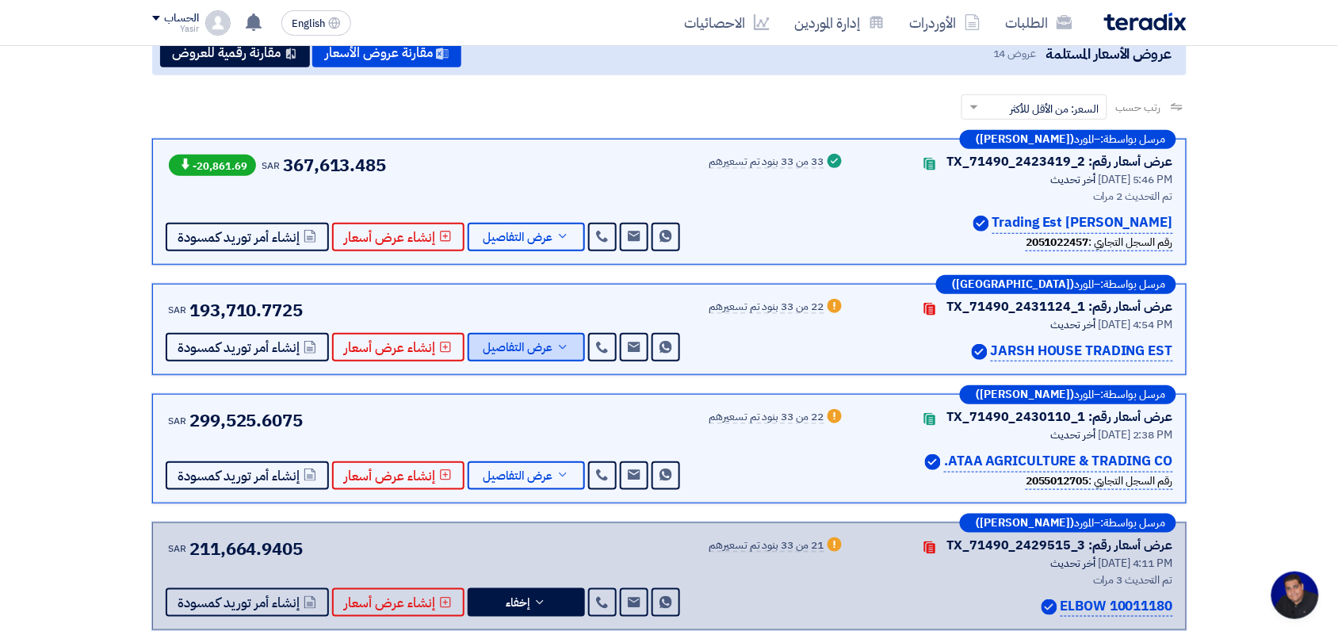
click at [518, 355] on button "عرض التفاصيل" at bounding box center [526, 347] width 117 height 29
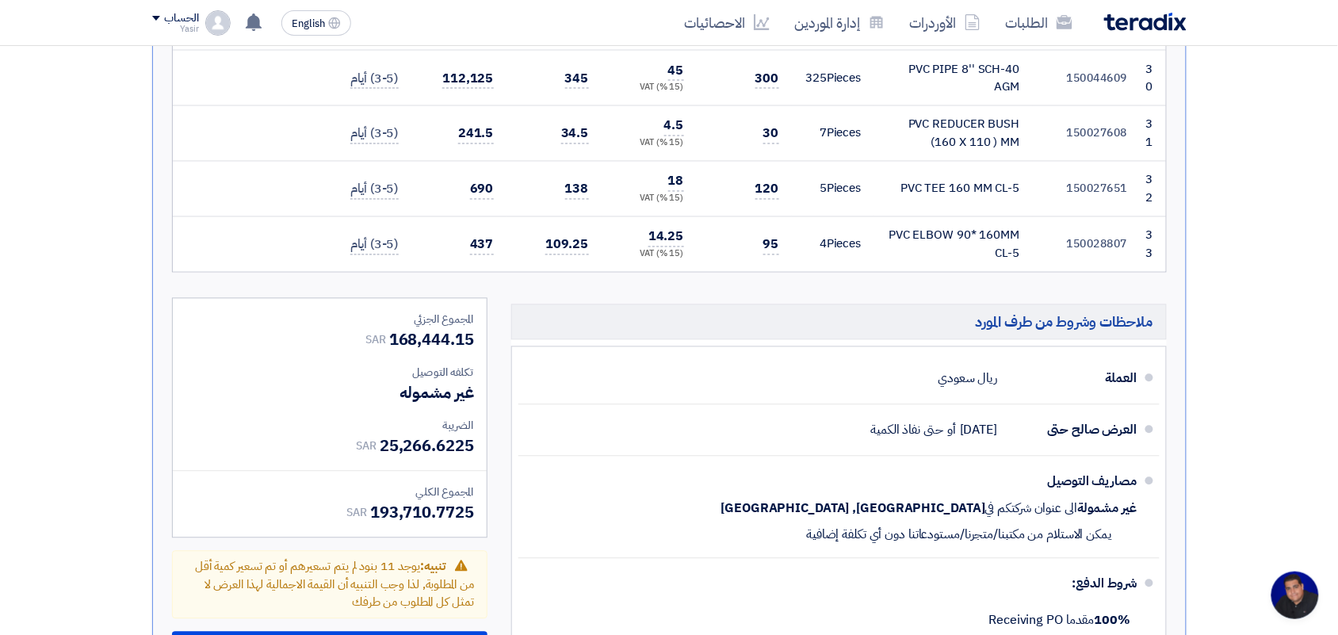
scroll to position [2675, 0]
